Goal: Find contact information: Obtain details needed to contact an individual or organization

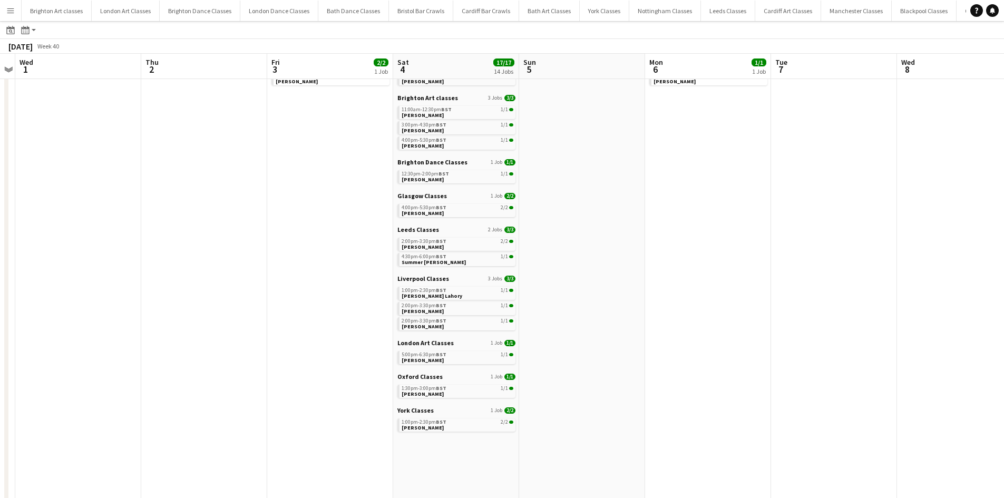
click at [17, 7] on button "Menu" at bounding box center [10, 10] width 21 height 21
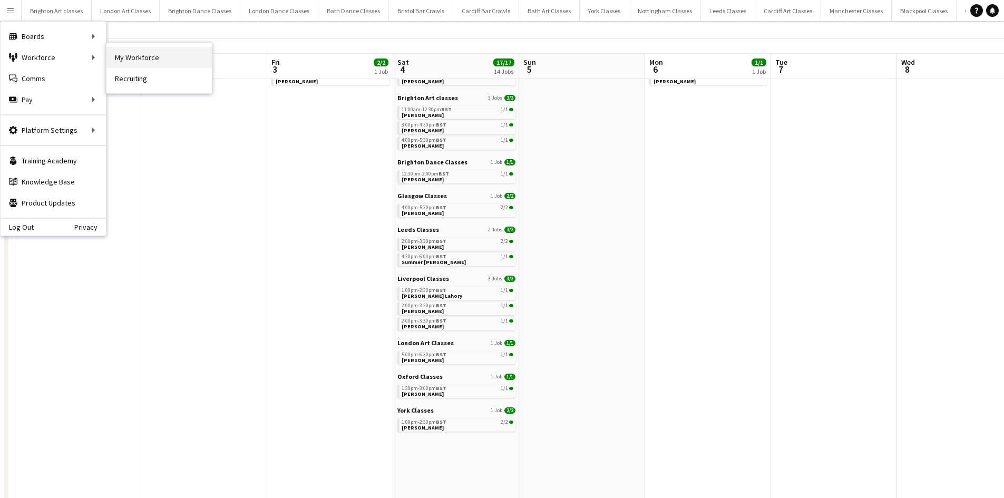
click at [113, 54] on link "My Workforce" at bounding box center [158, 57] width 105 height 21
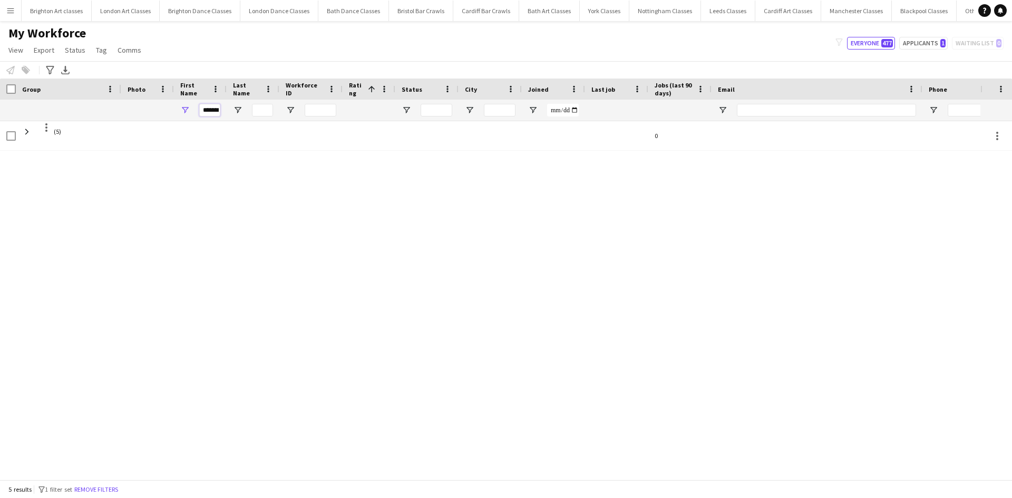
drag, startPoint x: 202, startPoint y: 115, endPoint x: 242, endPoint y: 115, distance: 39.5
click at [242, 115] on div "*******" at bounding box center [616, 110] width 1232 height 21
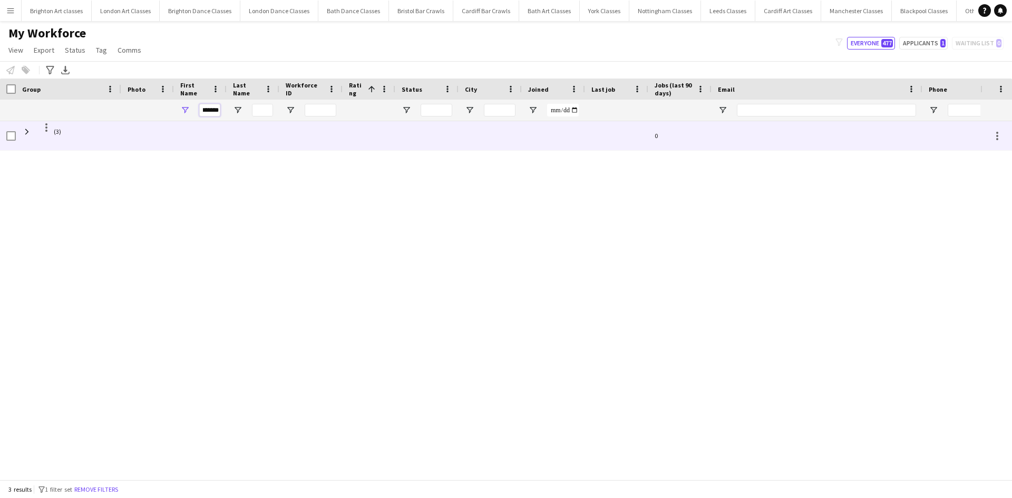
type input "*******"
click at [123, 140] on div at bounding box center [147, 135] width 53 height 29
click at [27, 131] on span at bounding box center [26, 131] width 9 height 9
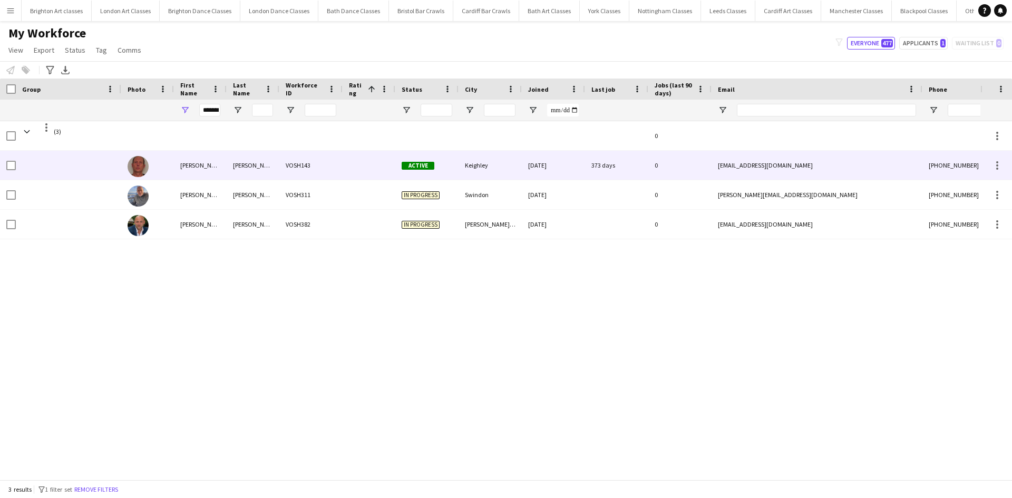
click at [213, 173] on div "[PERSON_NAME]" at bounding box center [200, 165] width 53 height 29
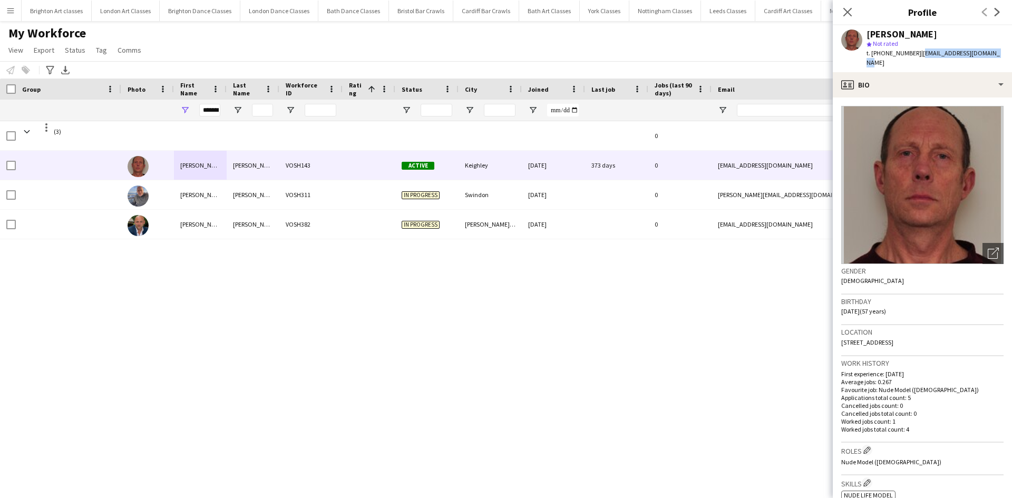
drag, startPoint x: 994, startPoint y: 52, endPoint x: 917, endPoint y: 53, distance: 76.4
click at [917, 53] on div "[PERSON_NAME] star Not rated t. [PHONE_NUMBER] | [EMAIL_ADDRESS][DOMAIN_NAME]" at bounding box center [922, 48] width 179 height 47
copy span "[EMAIL_ADDRESS][DOMAIN_NAME]"
